Goal: Check status: Check status

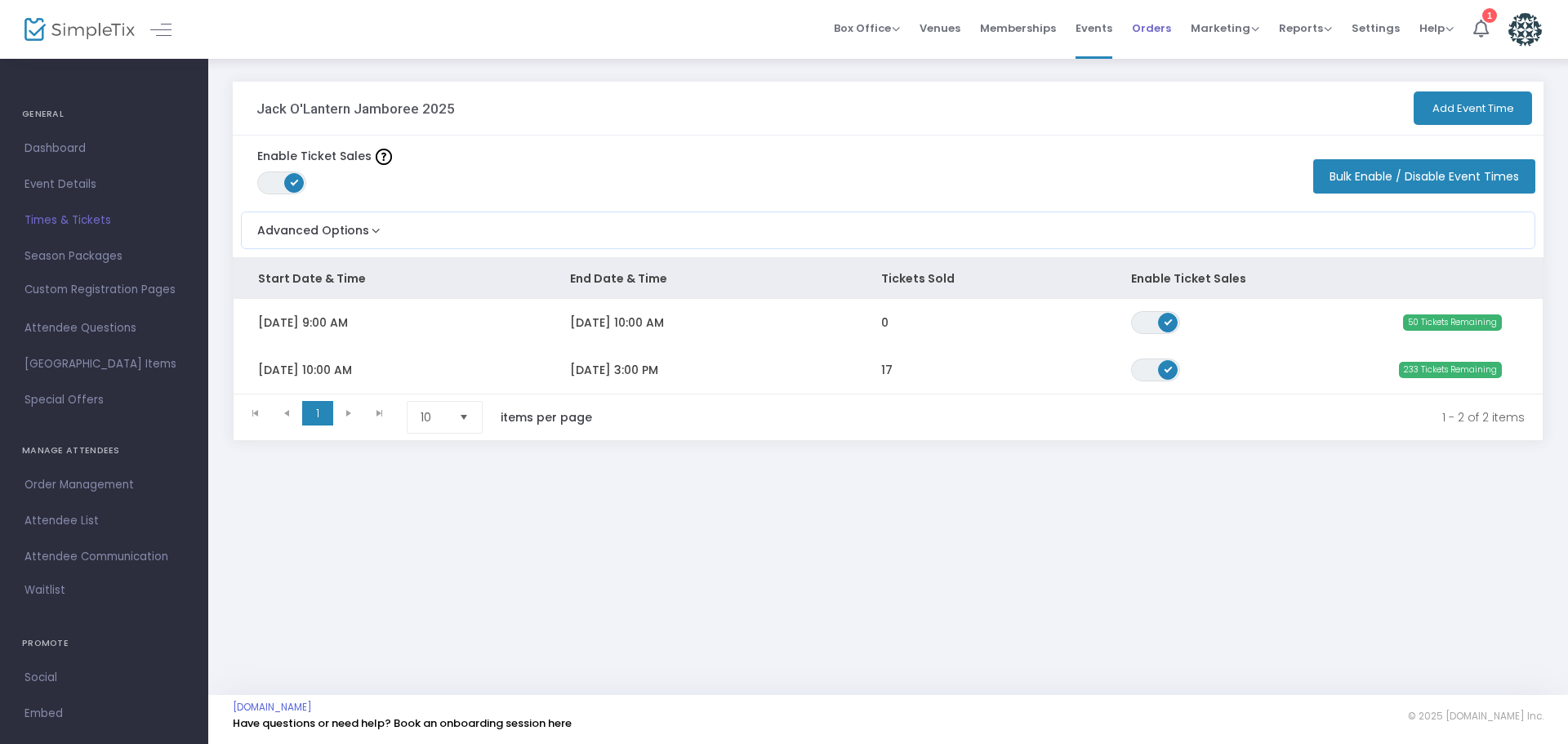
click at [1167, 39] on span "Orders" at bounding box center [1151, 28] width 39 height 42
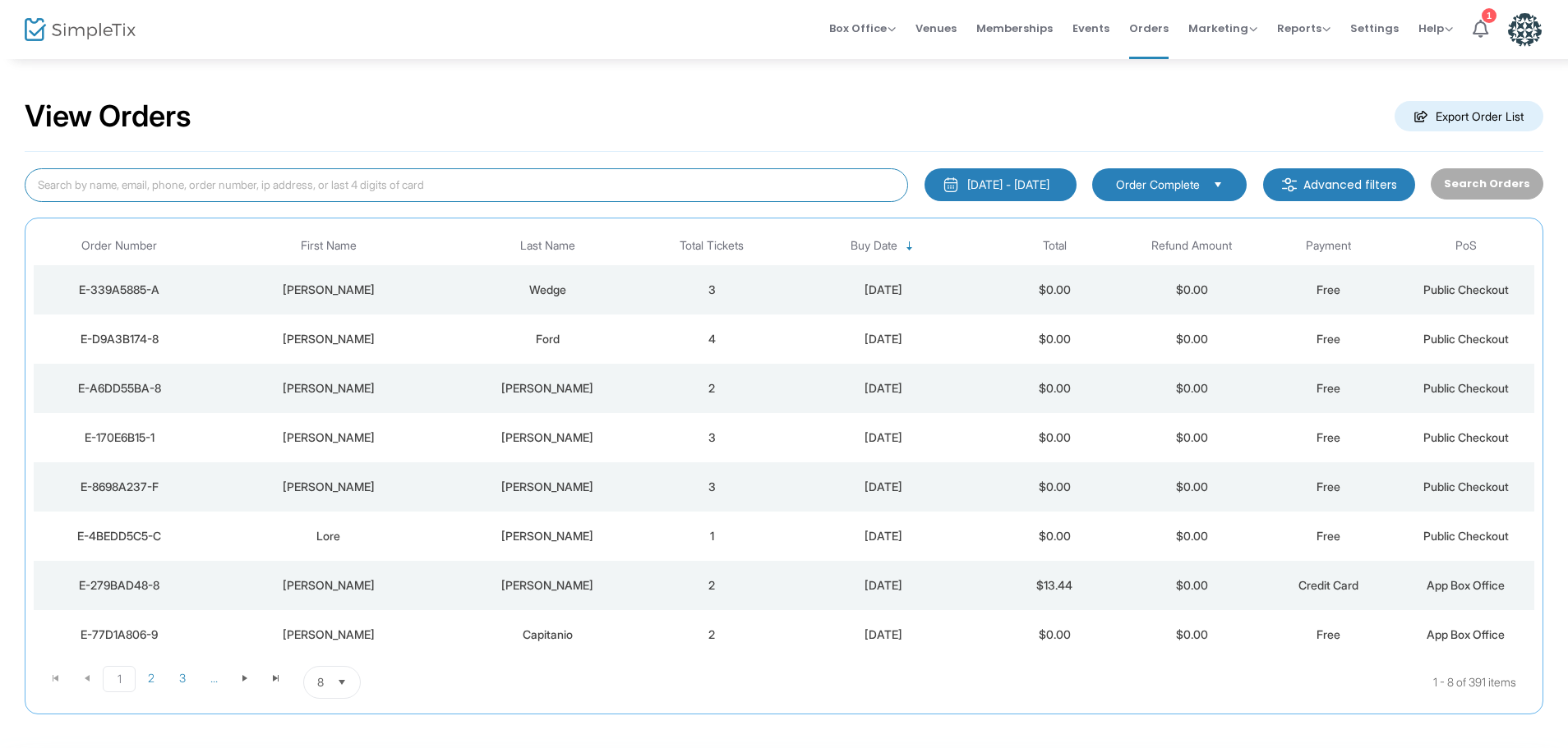
click at [364, 188] on input at bounding box center [466, 185] width 884 height 33
type input "LAROCHE"
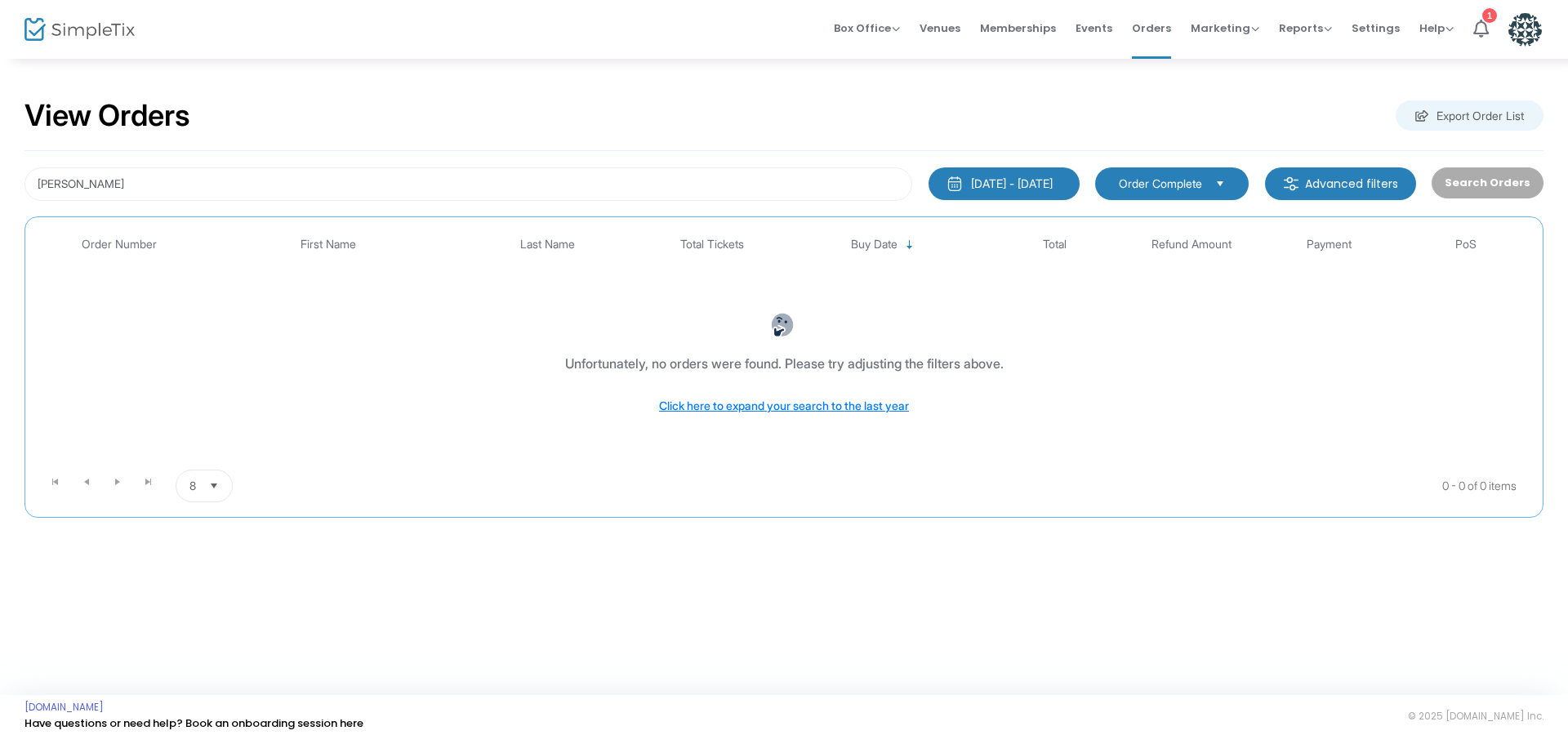
click at [1019, 181] on div "8/24/2025 - 9/23/2025" at bounding box center [1012, 183] width 81 height 16
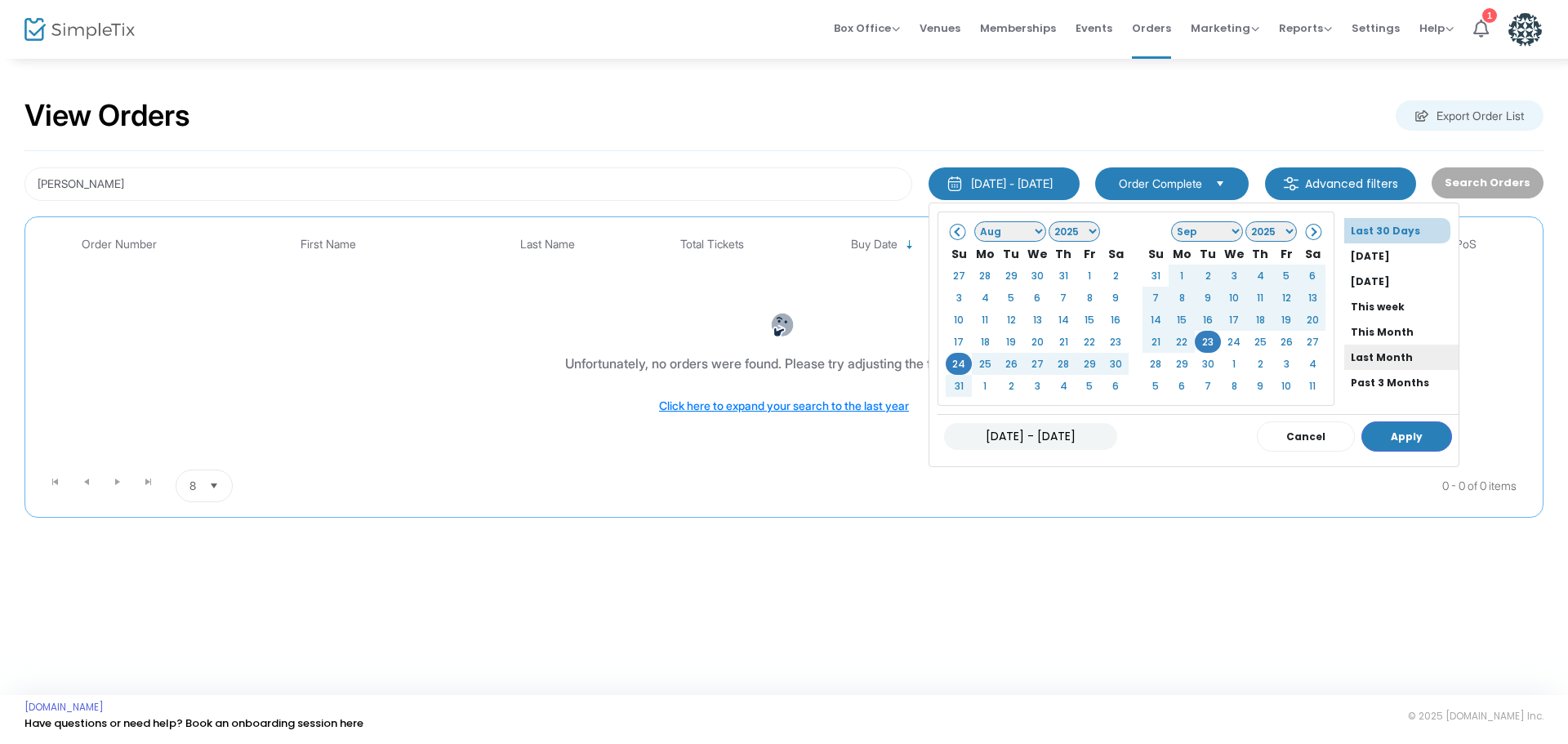
scroll to position [82, 0]
click at [1378, 337] on li "Past 12 Months" at bounding box center [1401, 326] width 115 height 26
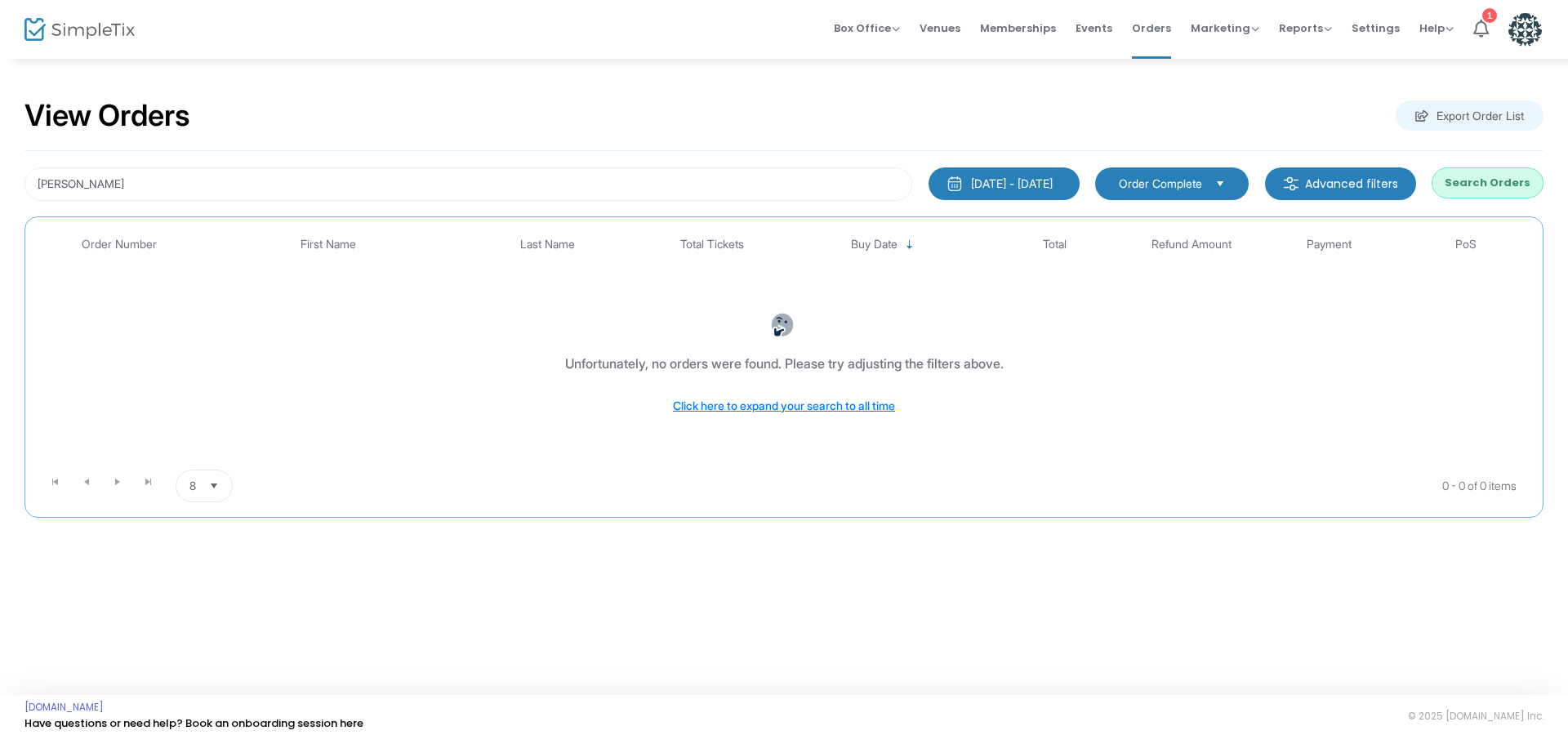
click at [1506, 184] on button "Search Orders" at bounding box center [1487, 183] width 112 height 31
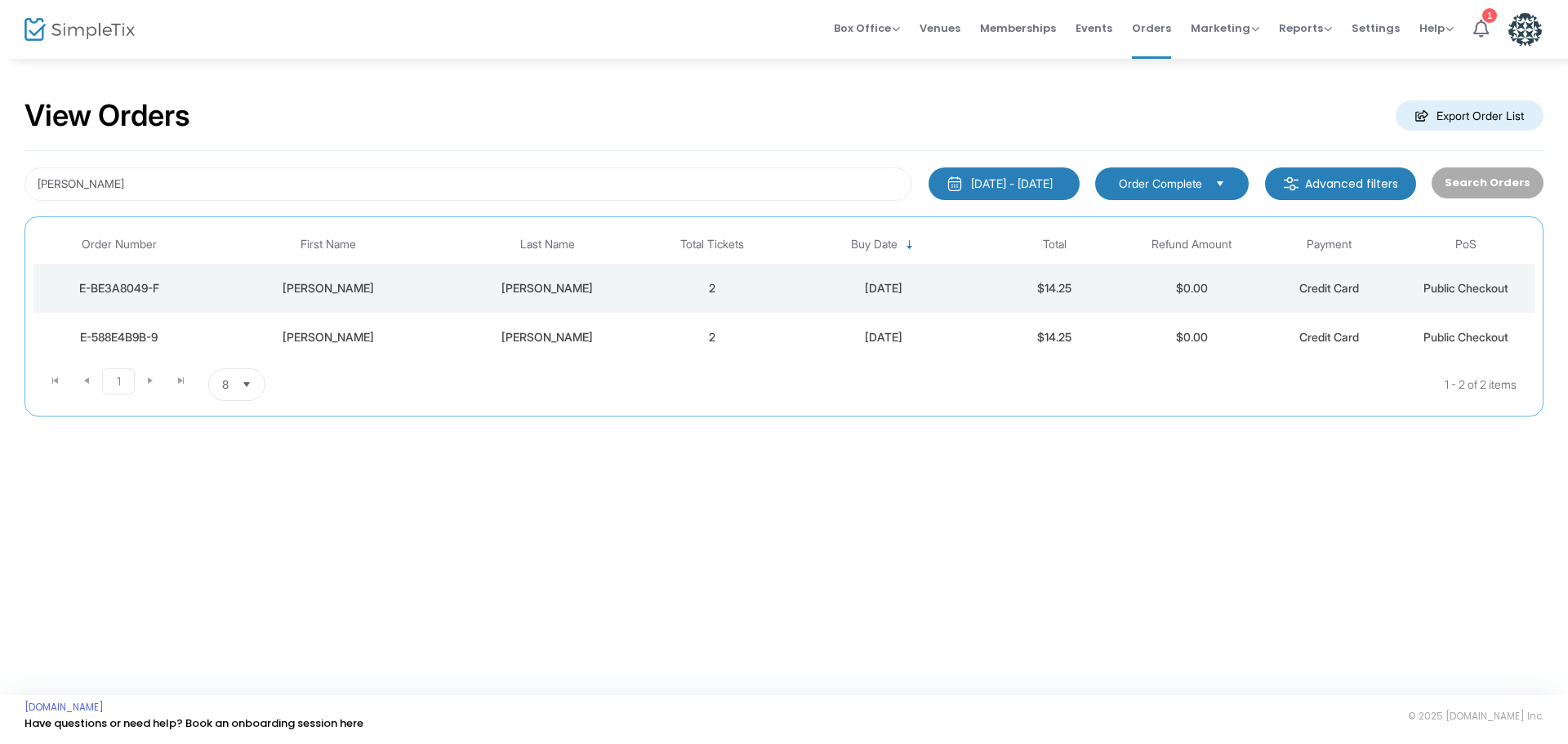
click at [674, 271] on td "2" at bounding box center [712, 288] width 137 height 49
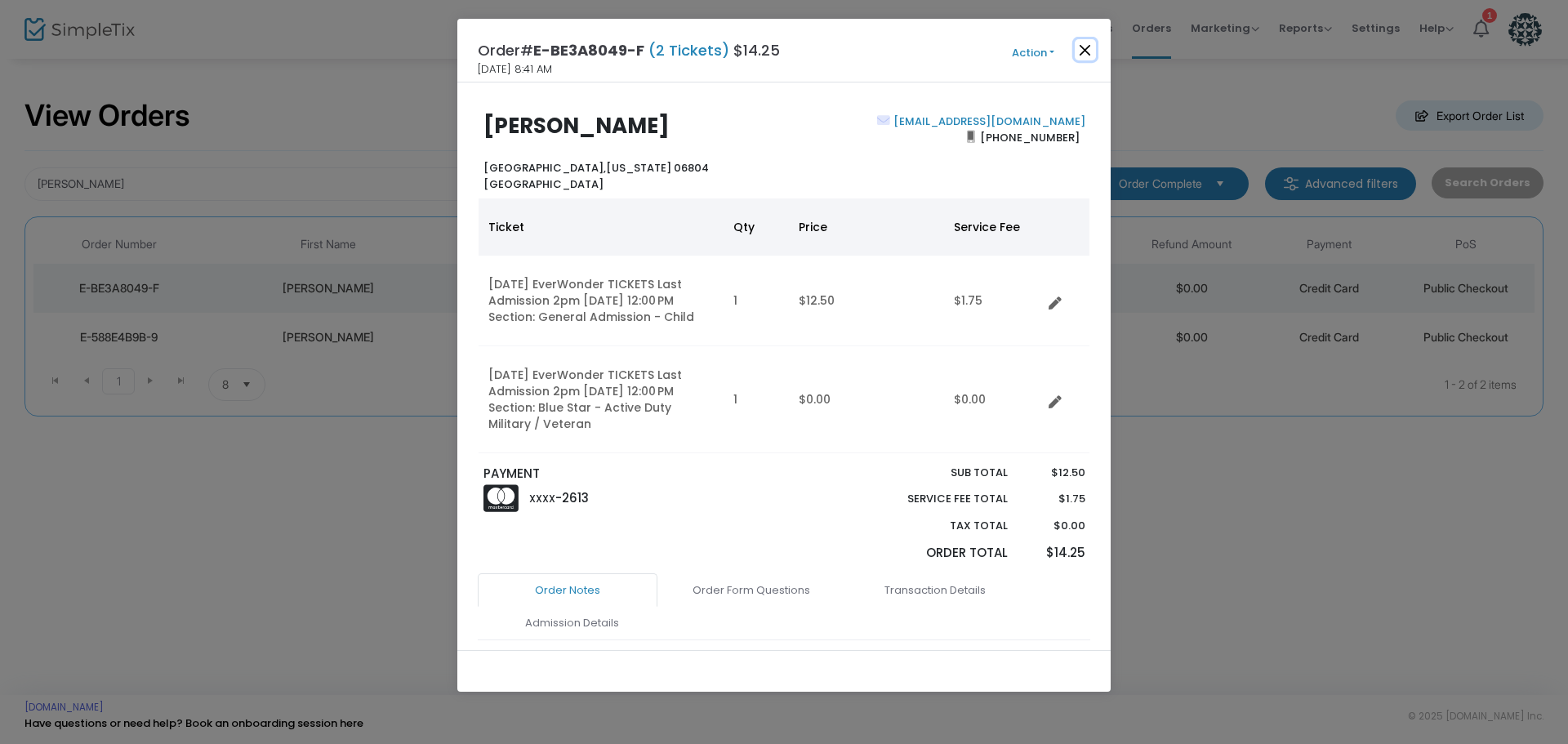
click at [1079, 49] on button "Close" at bounding box center [1086, 49] width 21 height 21
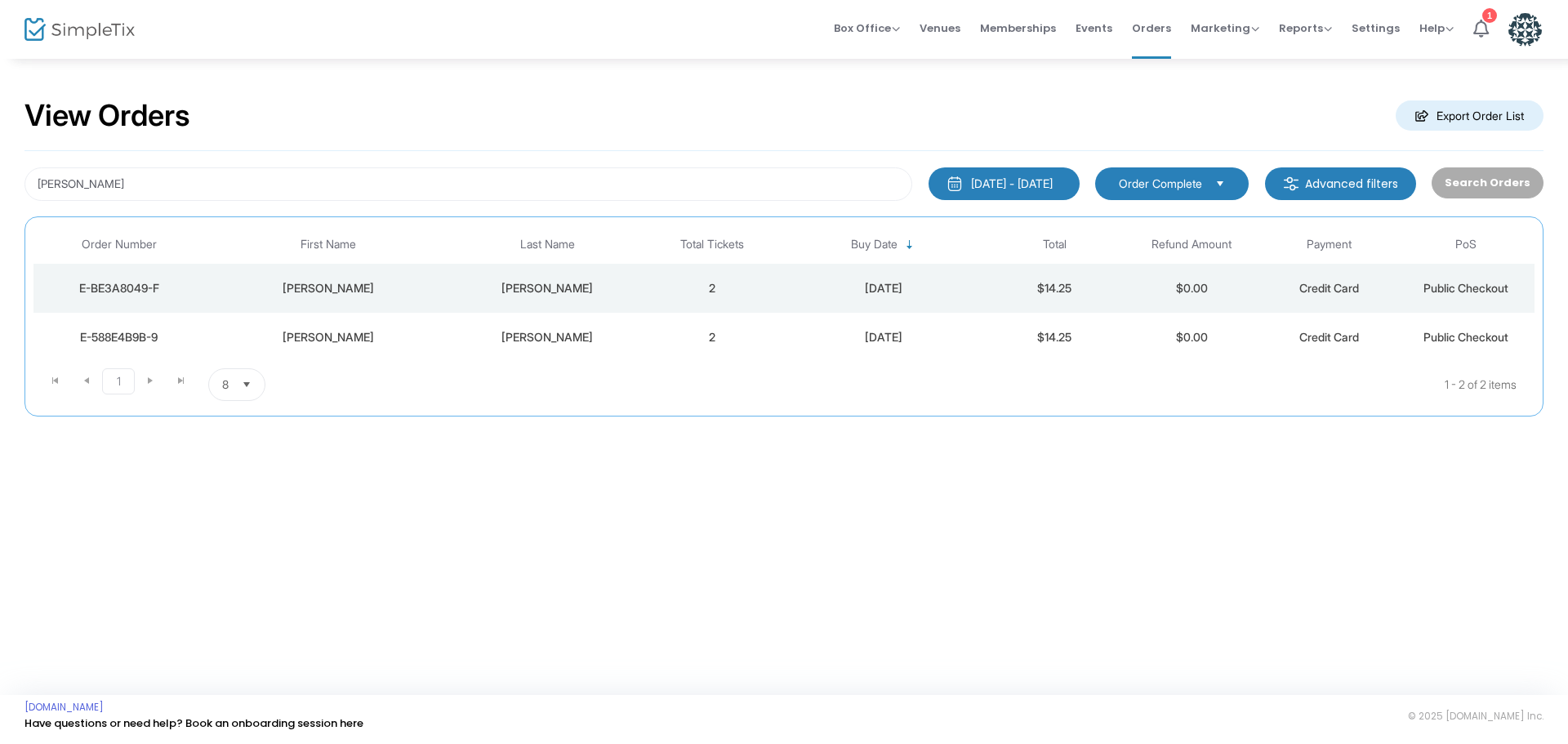
click at [1098, 349] on td "$14.25" at bounding box center [1054, 337] width 137 height 49
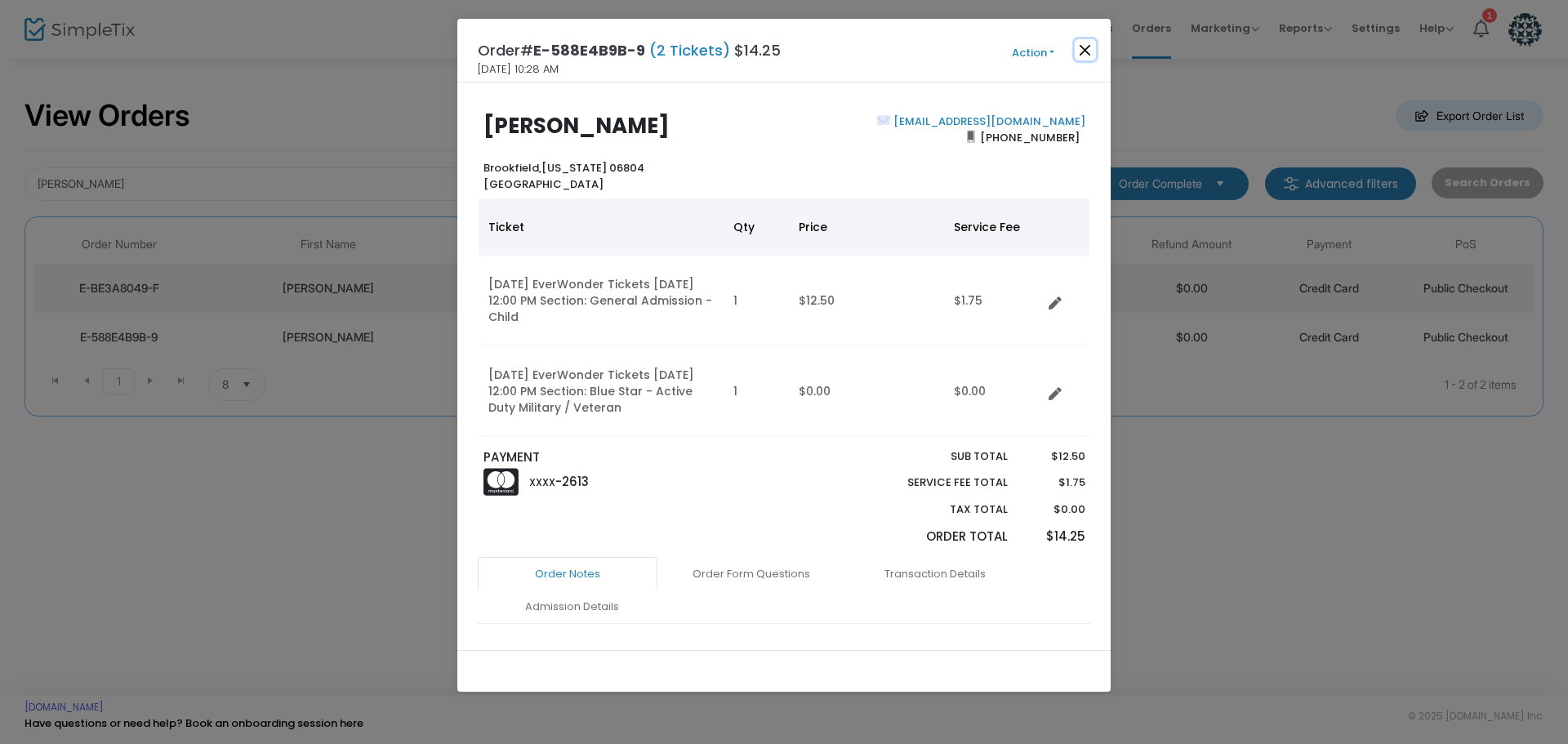
click at [1090, 42] on button "Close" at bounding box center [1086, 49] width 21 height 21
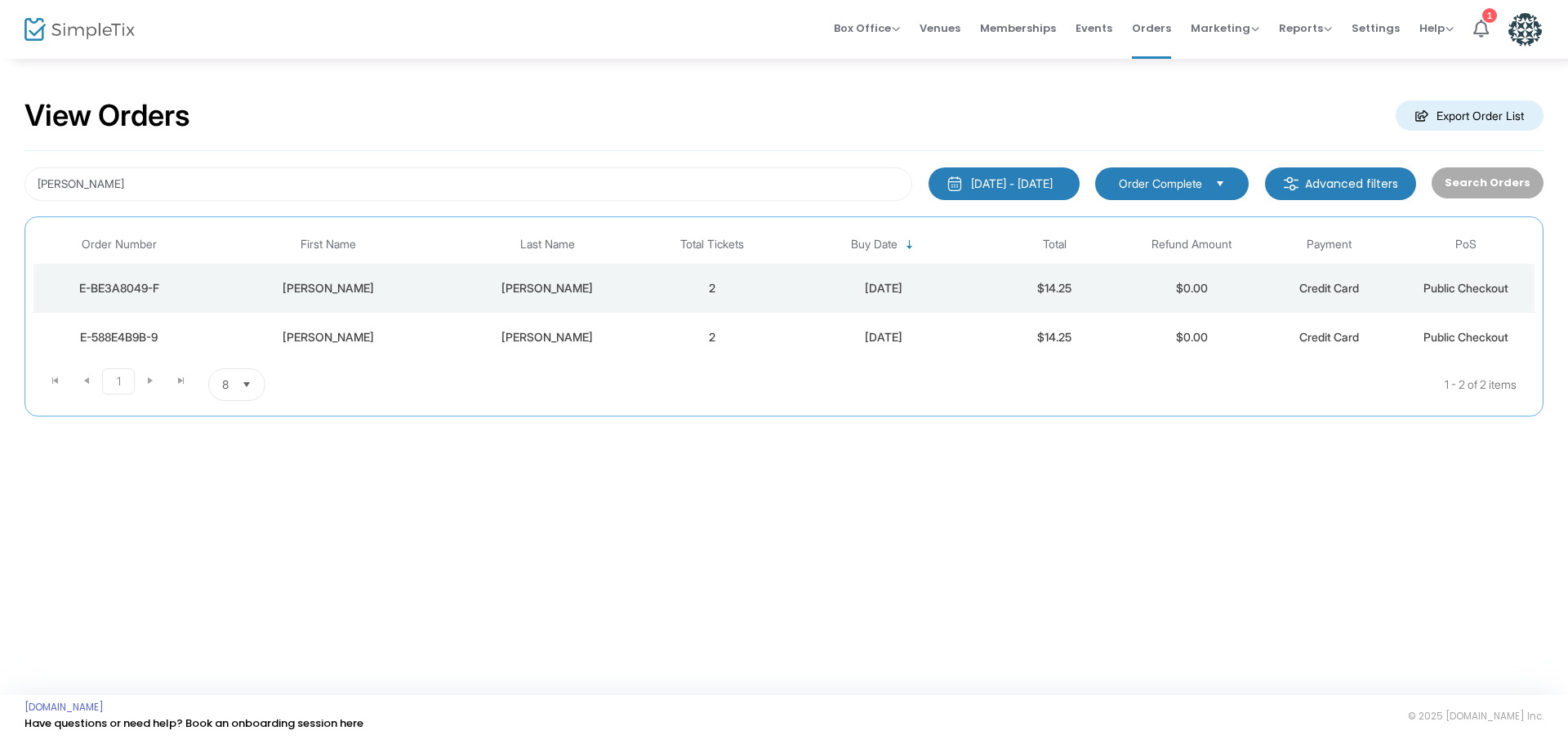
click at [971, 181] on div "9/23/2024 - 9/23/2025" at bounding box center [1012, 183] width 81 height 16
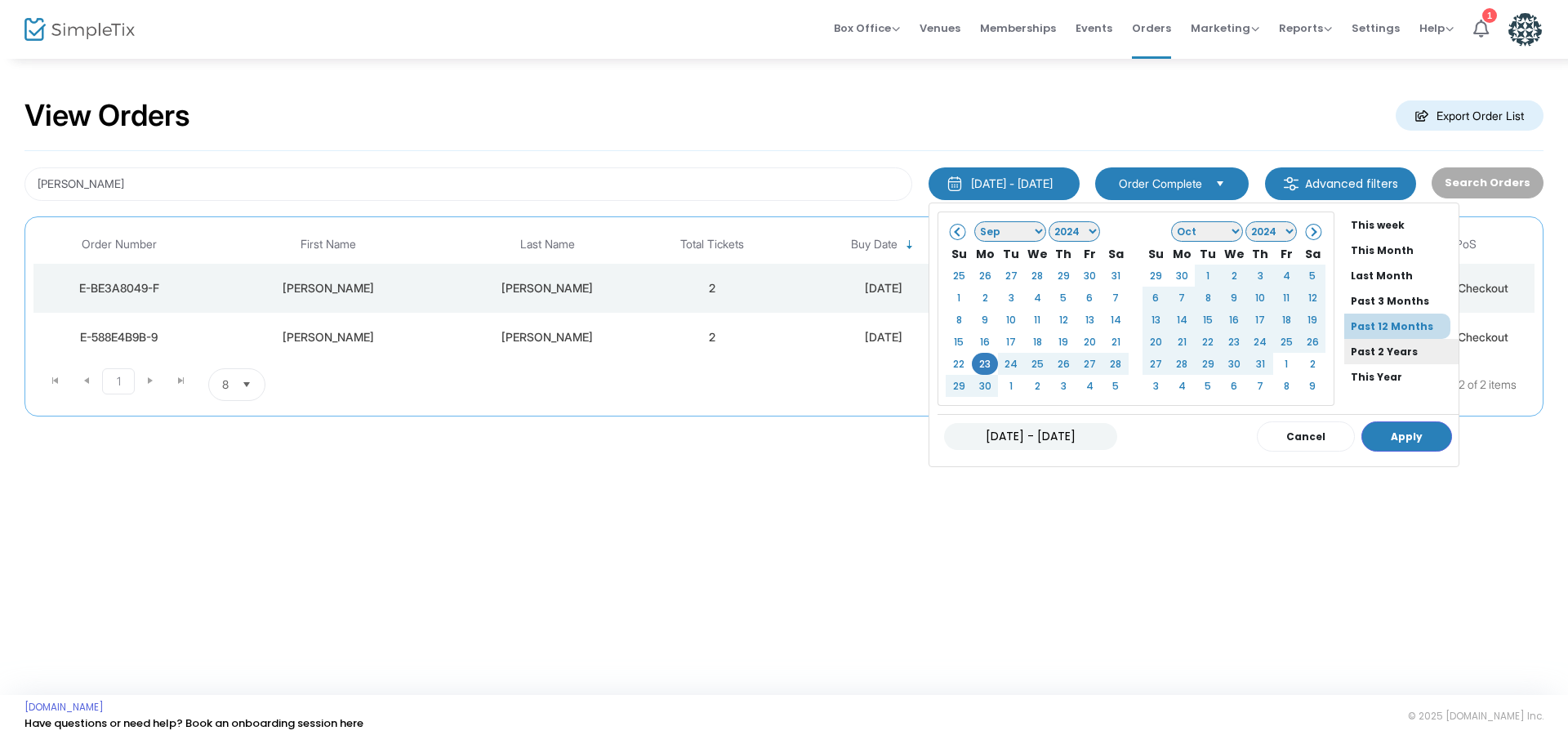
click at [1344, 355] on li "Past 2 Years" at bounding box center [1401, 352] width 115 height 26
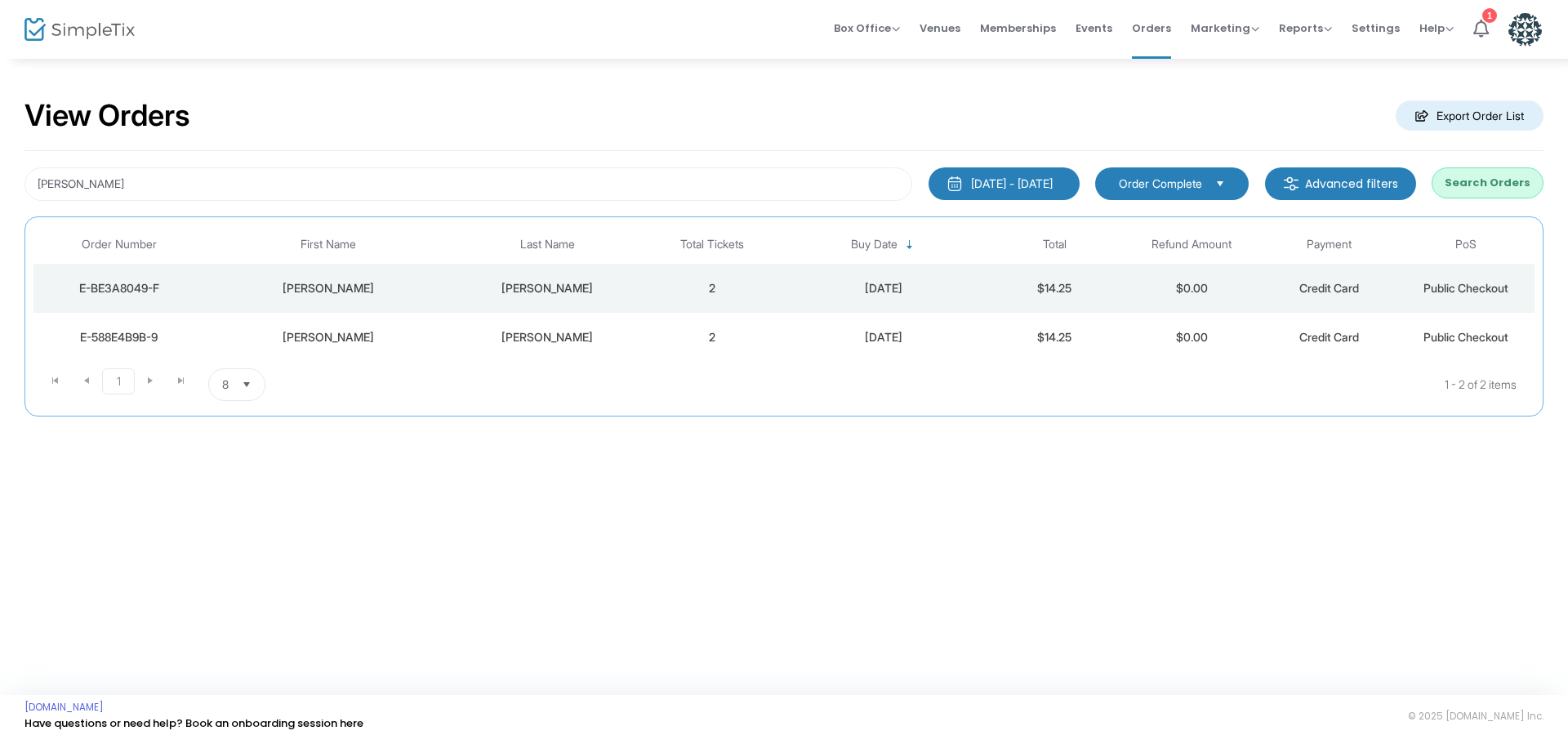
click at [1501, 184] on button "Search Orders" at bounding box center [1487, 183] width 112 height 31
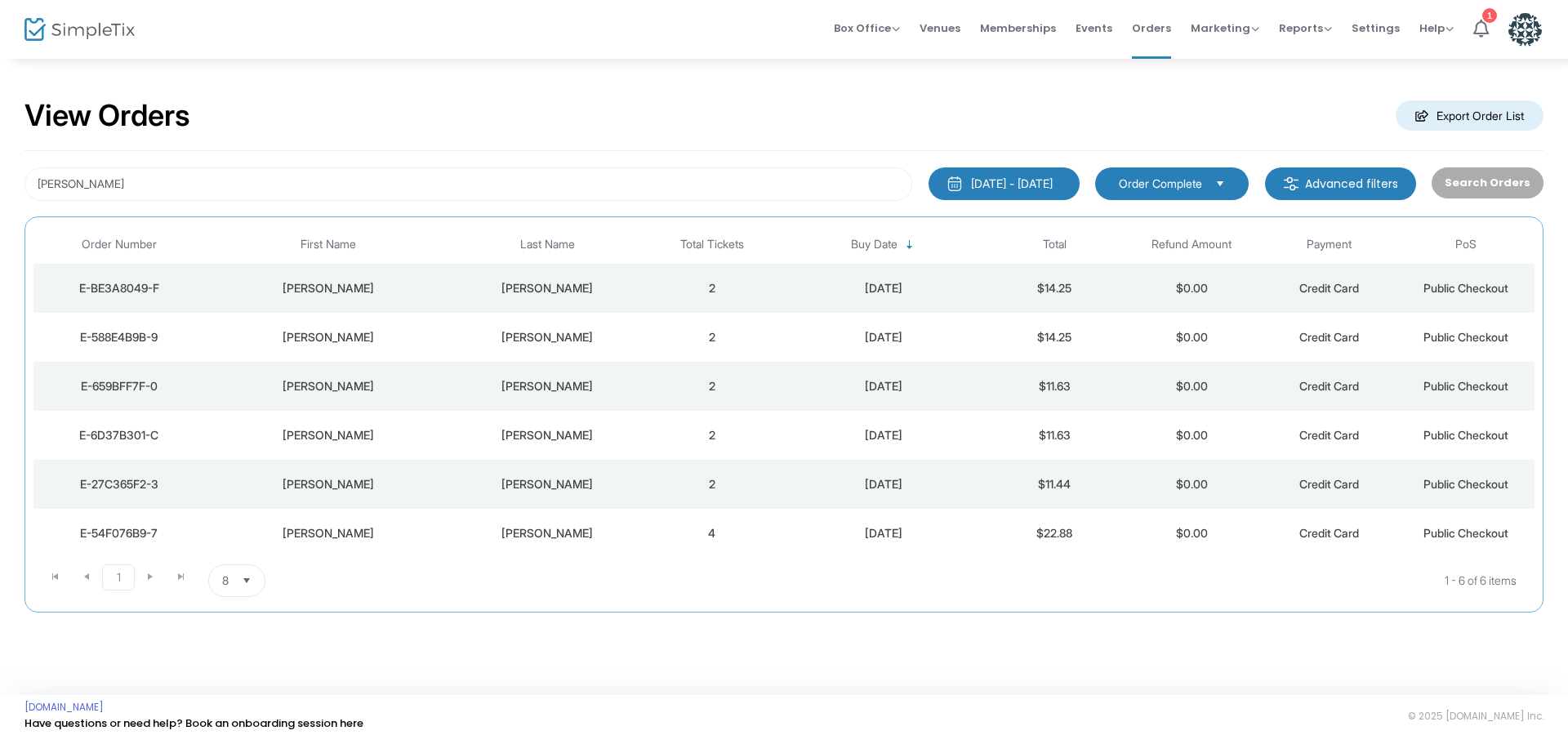
click at [983, 497] on td "2/21/2024" at bounding box center [883, 484] width 206 height 49
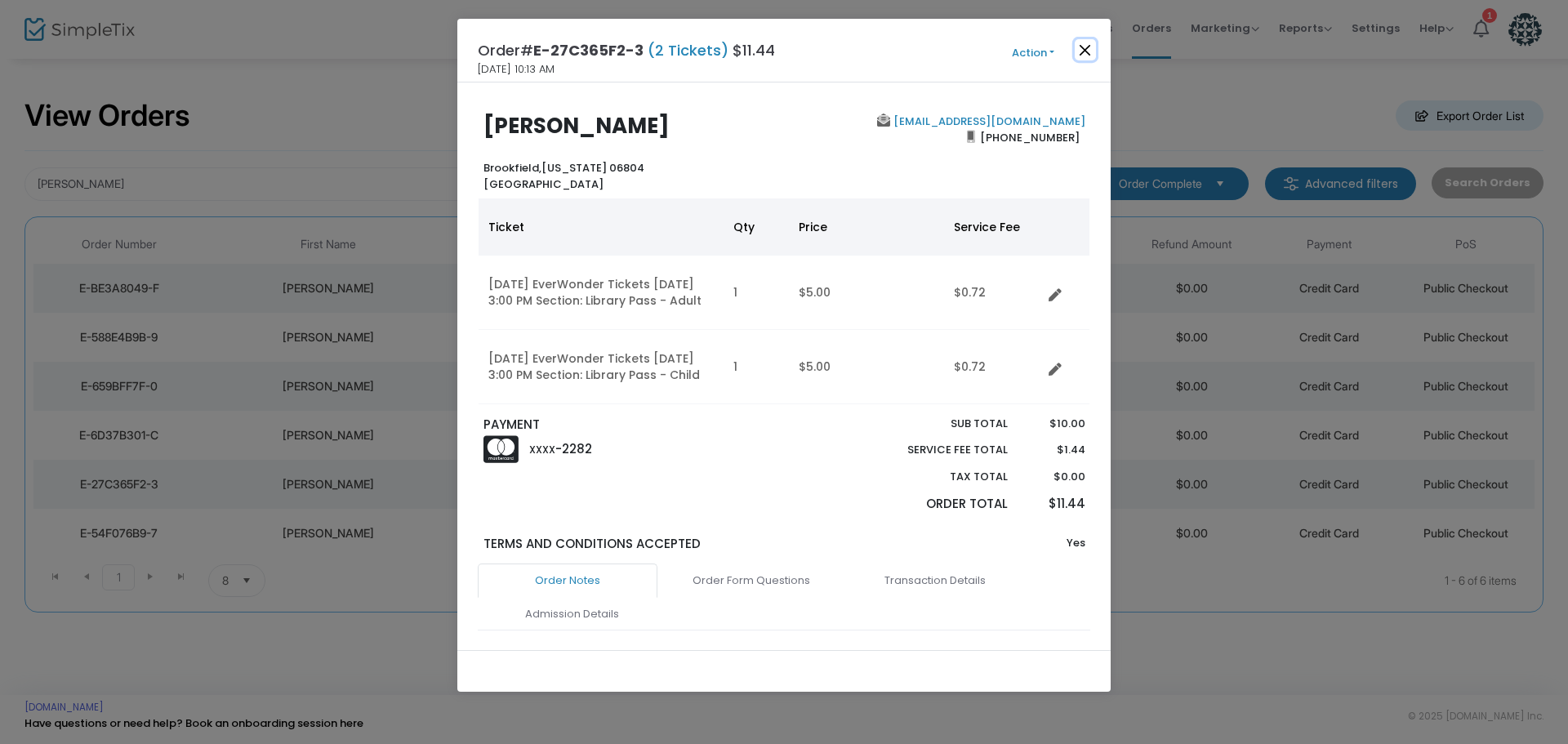
click at [1083, 52] on button "Close" at bounding box center [1086, 49] width 21 height 21
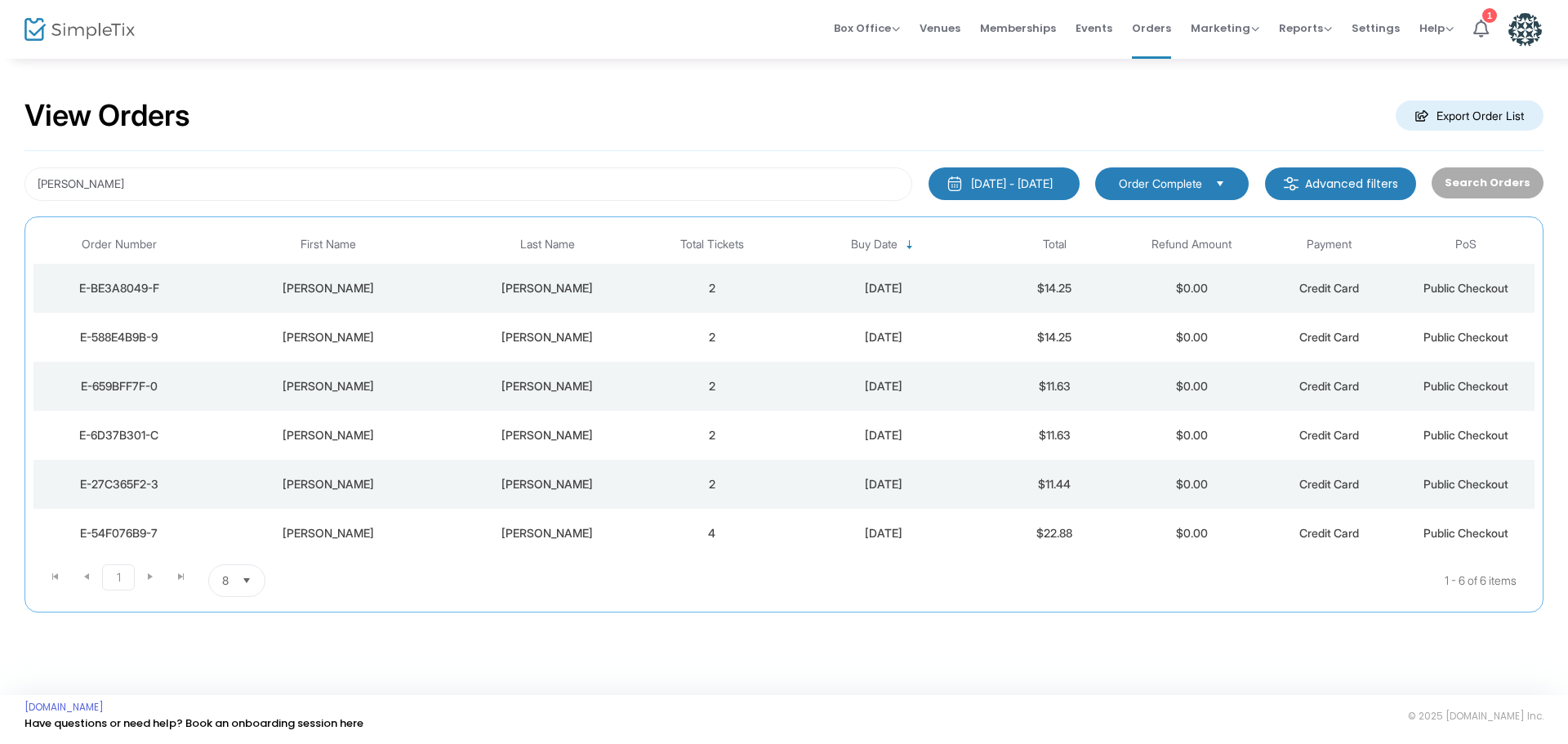
click at [1002, 172] on button "9/23/2023 - 9/23/2025" at bounding box center [1003, 184] width 151 height 32
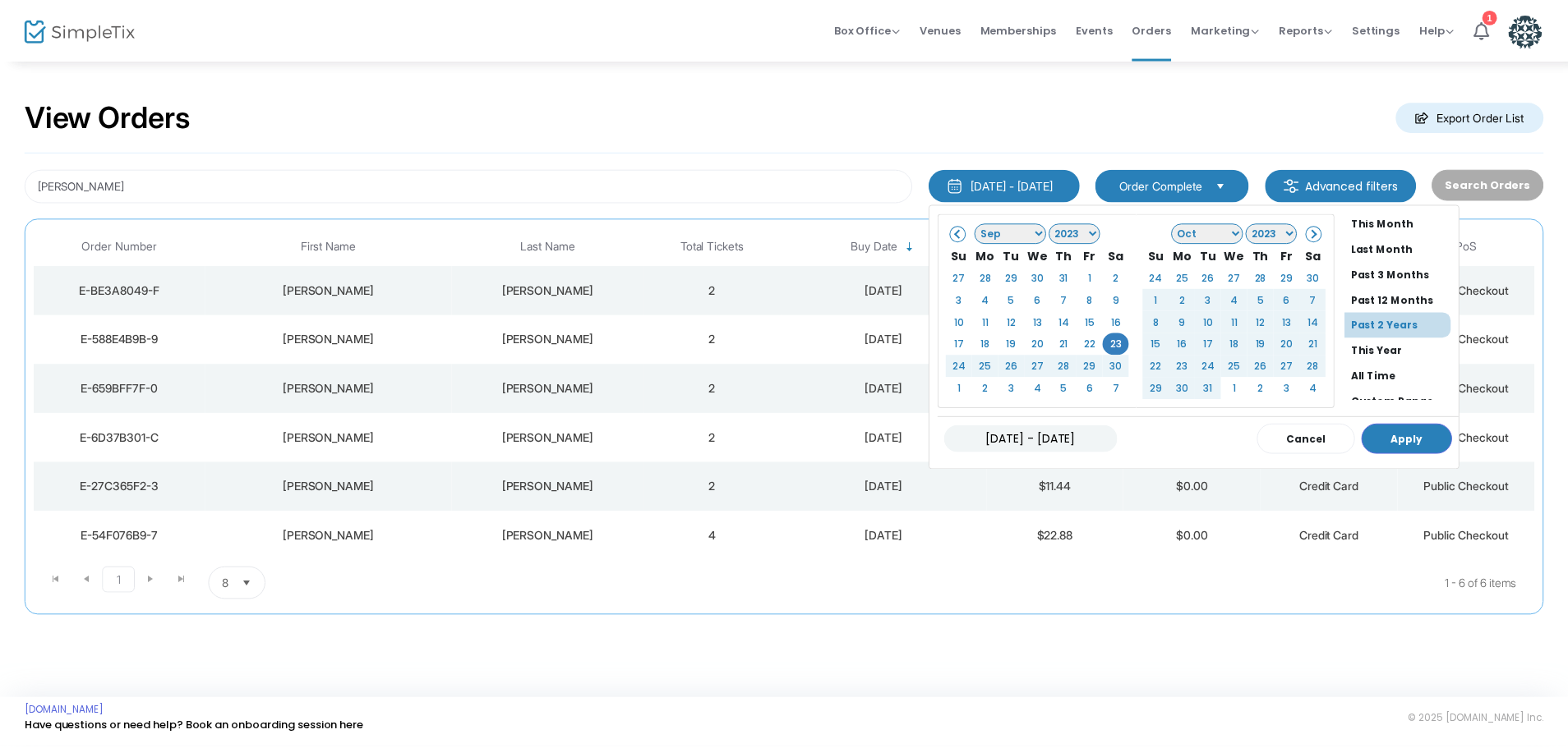
scroll to position [125, 0]
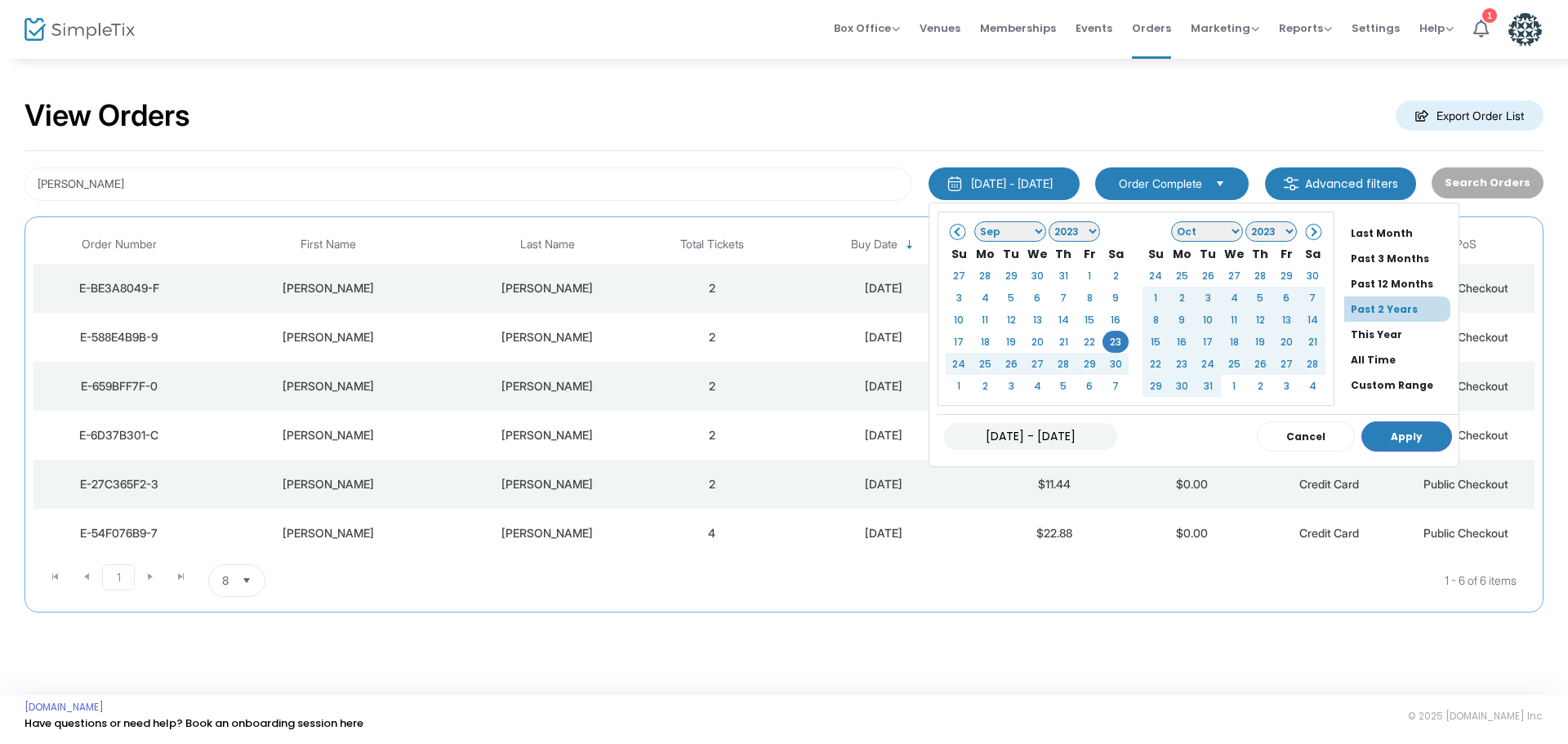
click at [1376, 355] on li "All Time" at bounding box center [1401, 359] width 115 height 26
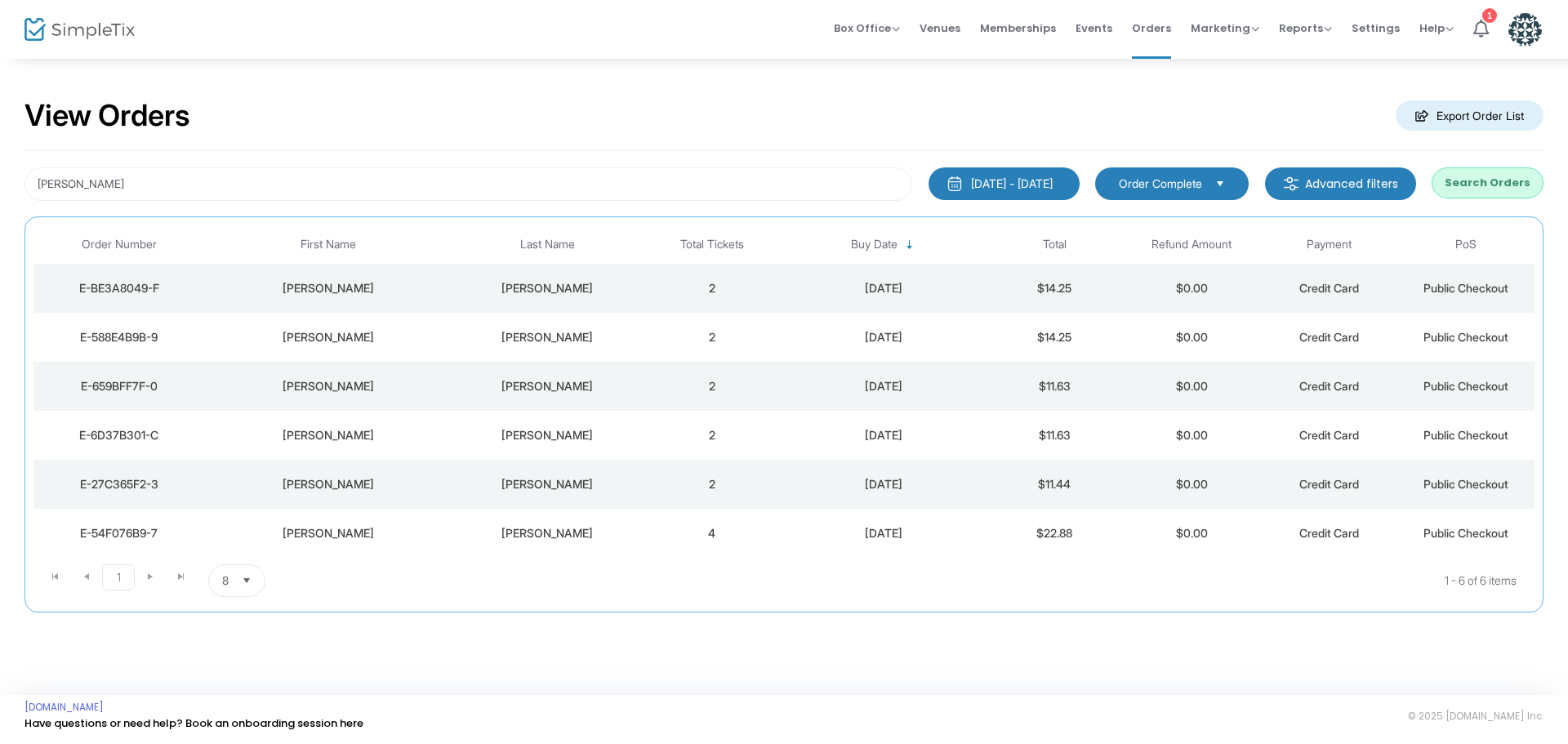
click at [1491, 188] on button "Search Orders" at bounding box center [1487, 183] width 112 height 31
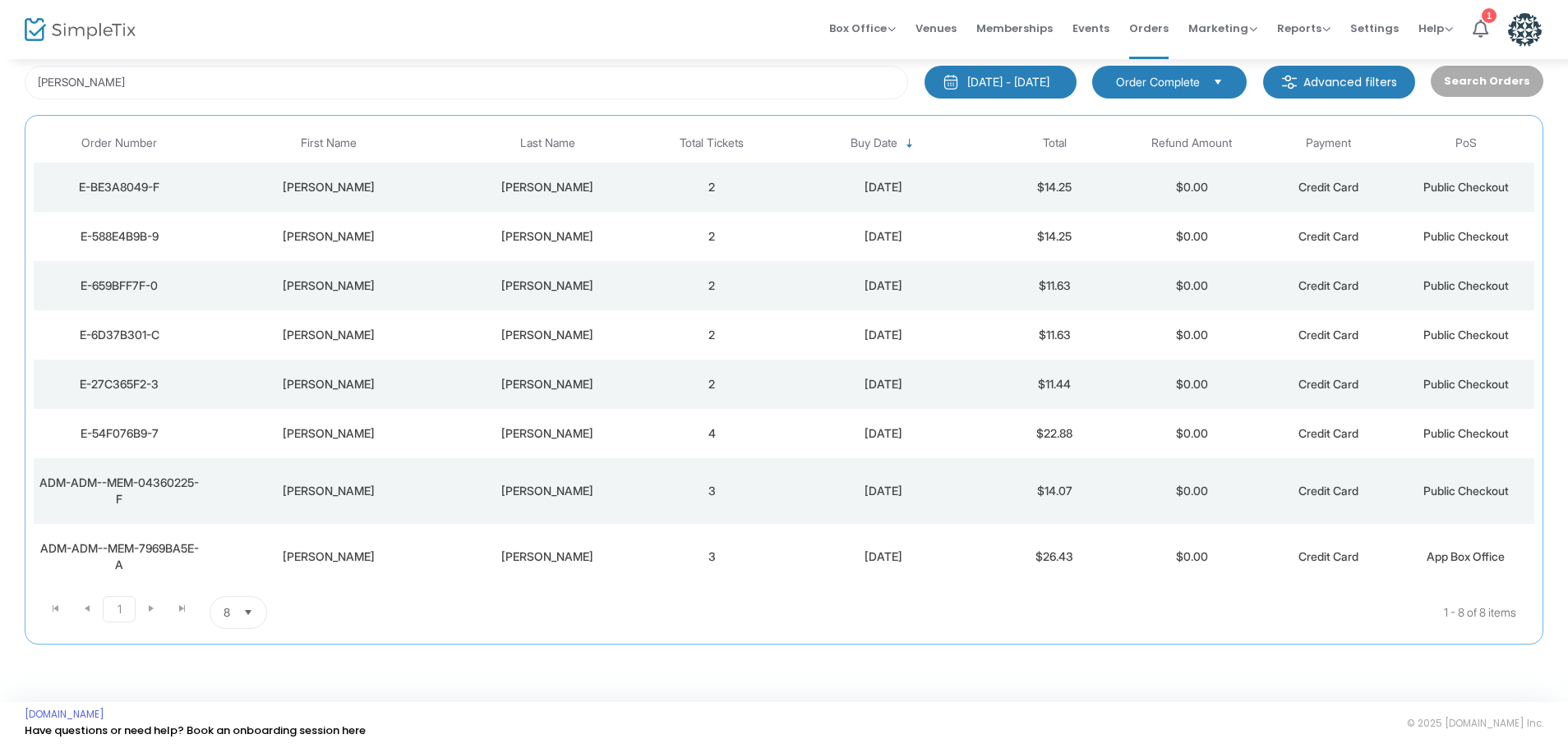
scroll to position [106, 0]
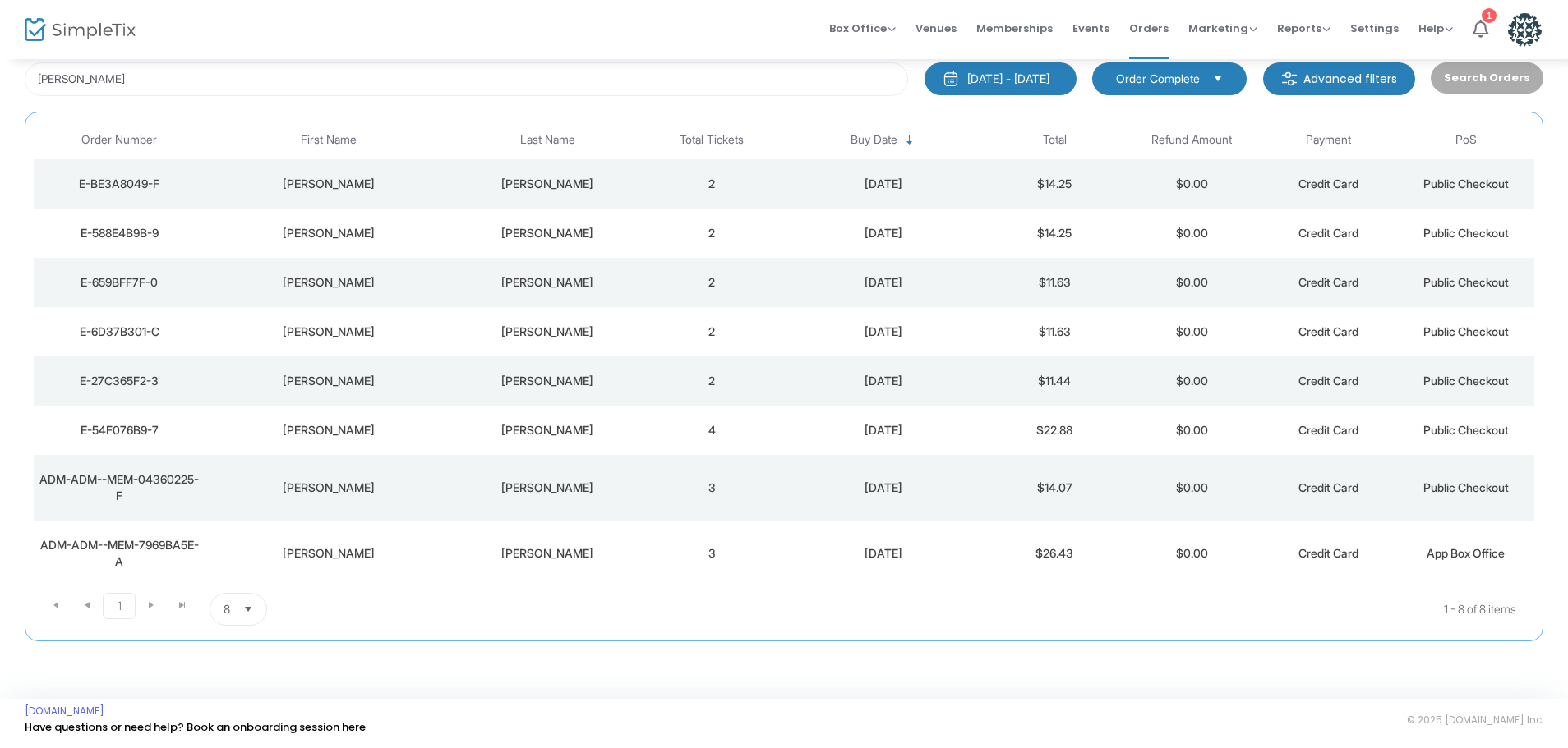
click at [635, 426] on div "LaRoche" at bounding box center [547, 430] width 183 height 16
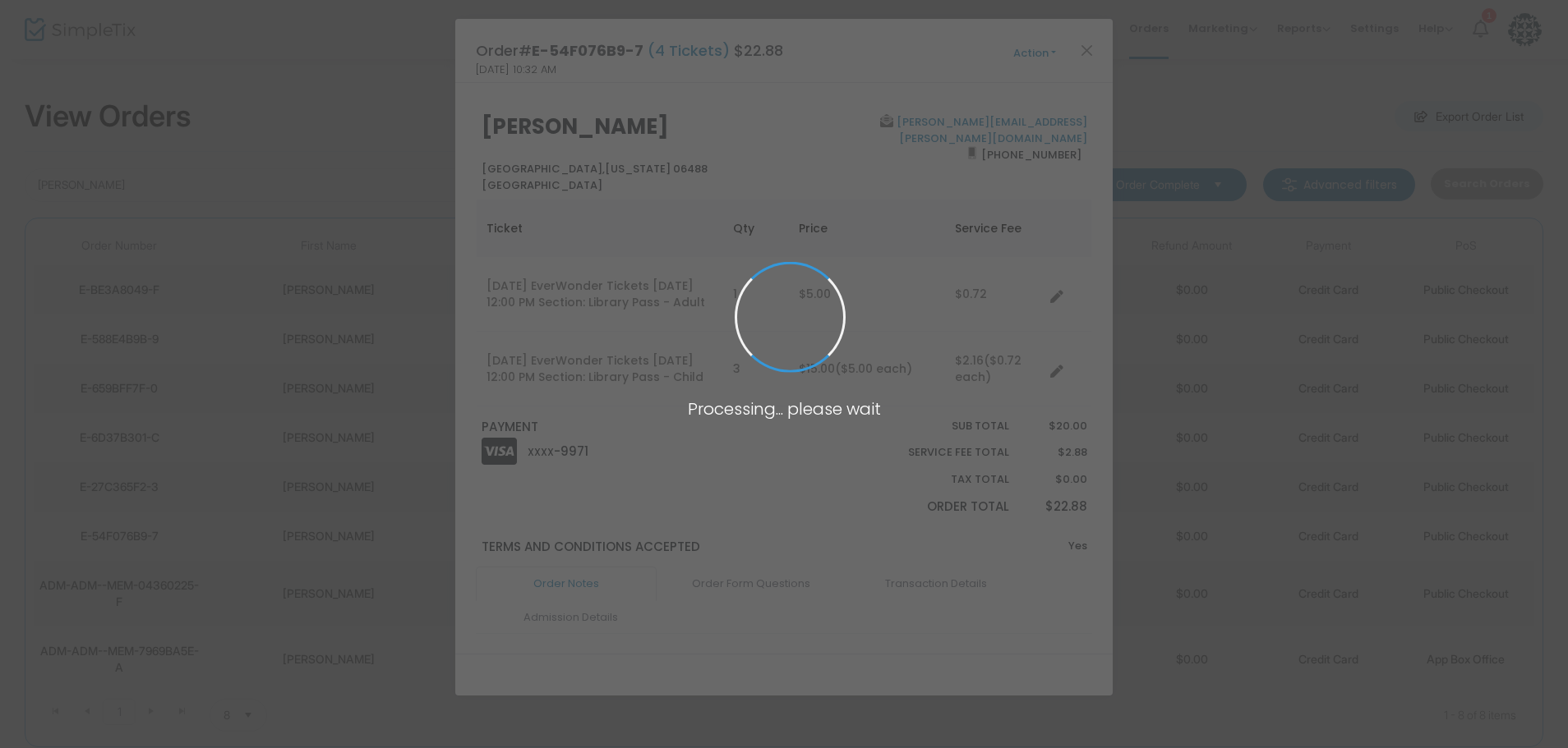
scroll to position [0, 0]
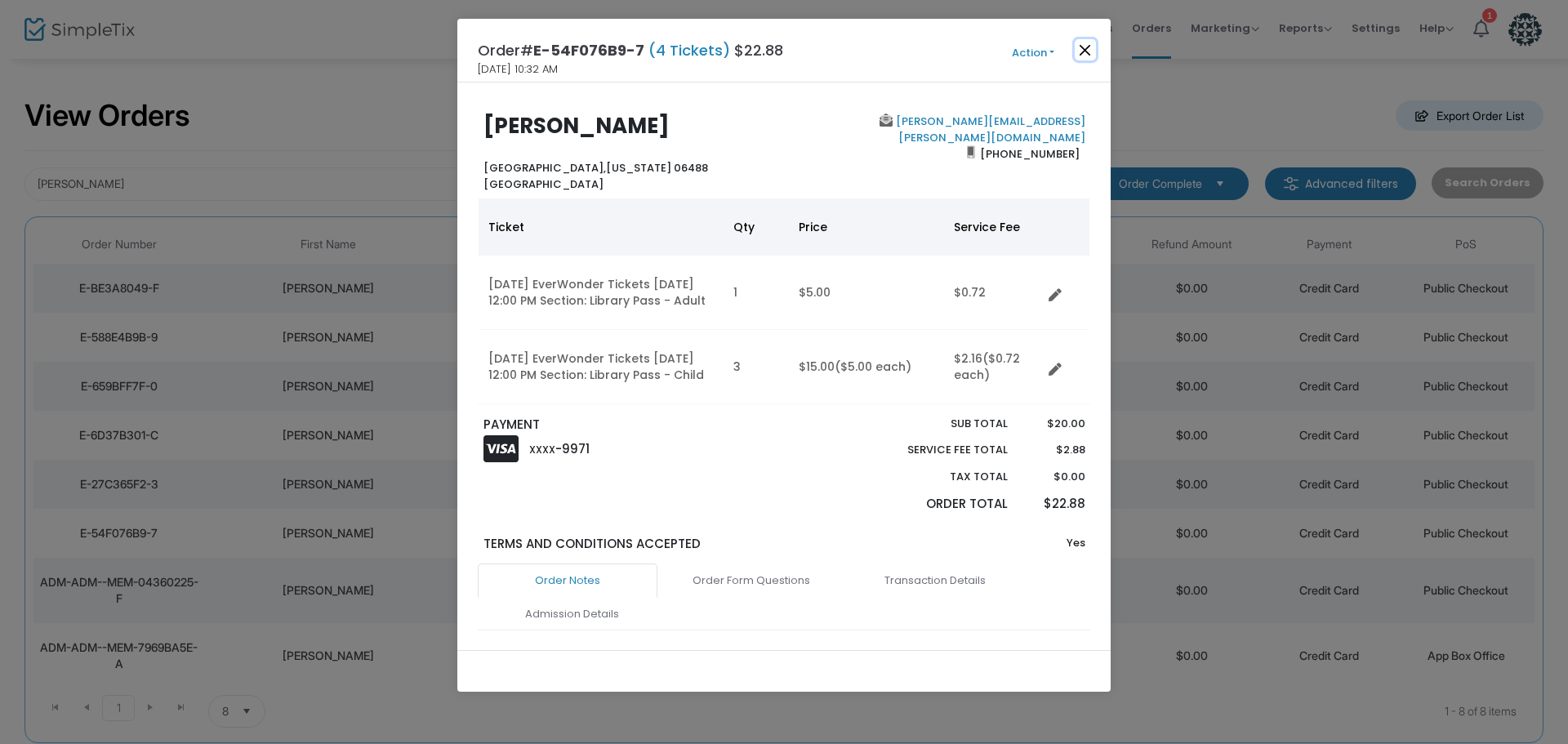
click at [1092, 51] on button "Close" at bounding box center [1086, 49] width 21 height 21
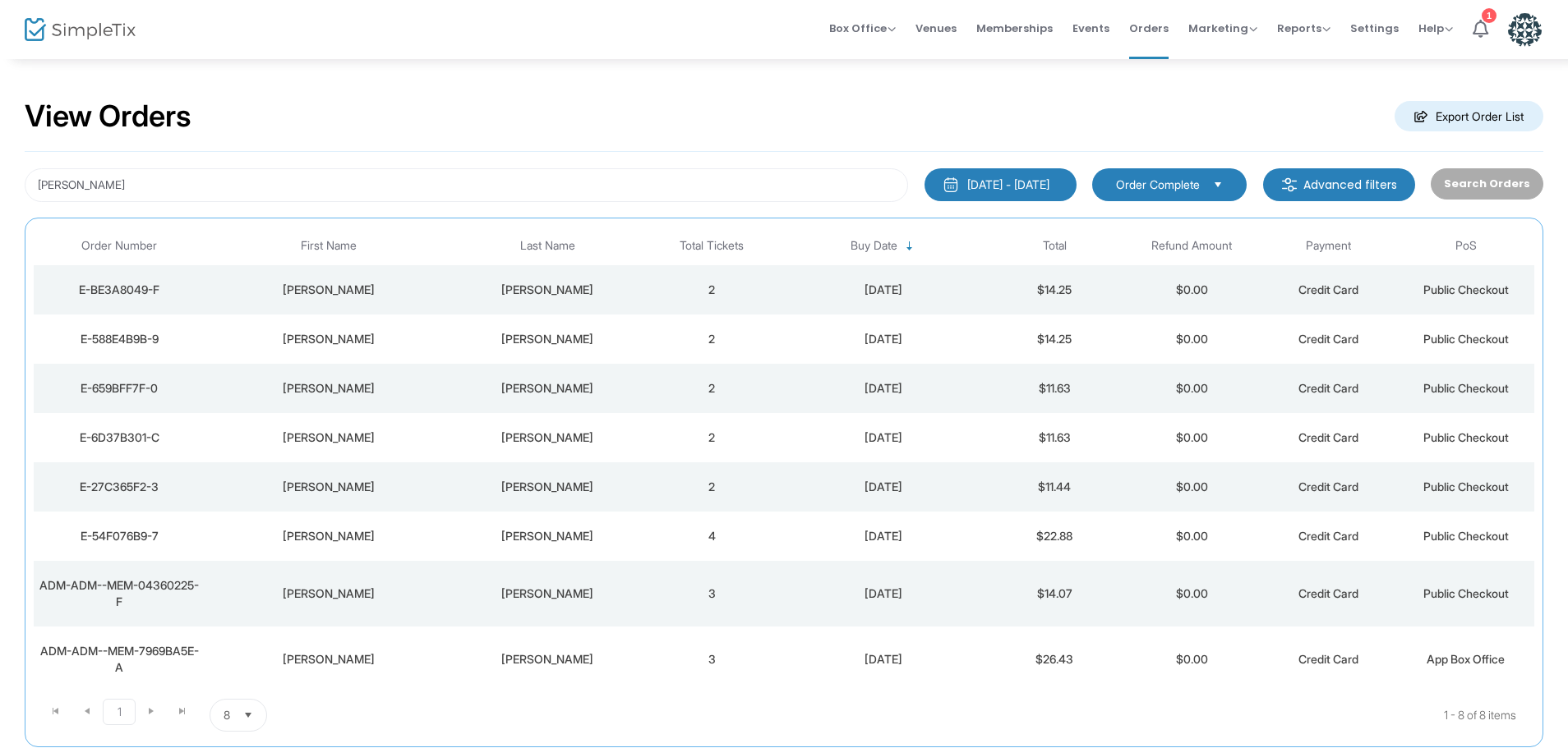
click at [393, 472] on td "David" at bounding box center [328, 487] width 247 height 50
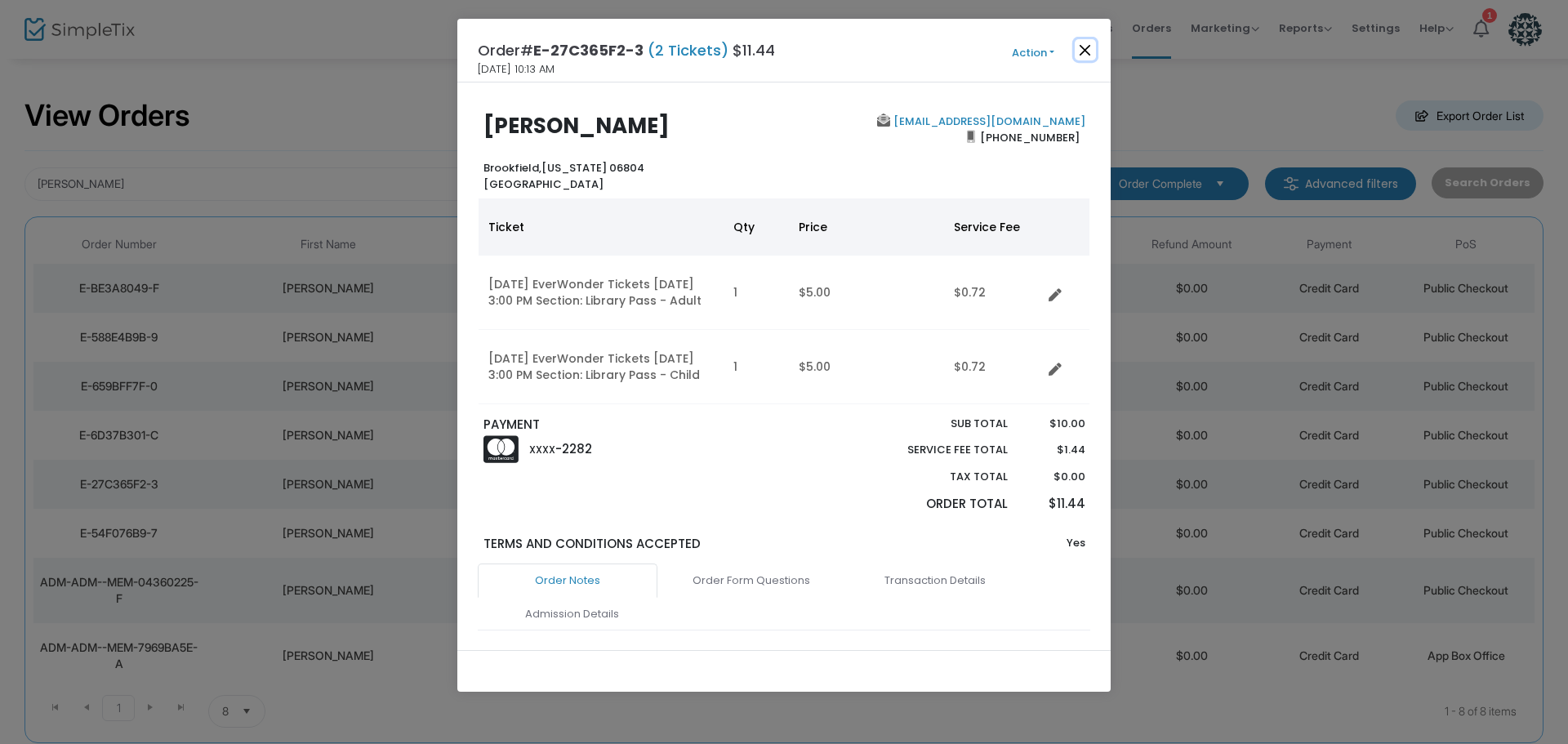
click at [1090, 45] on button "Close" at bounding box center [1086, 49] width 21 height 21
